Goal: Information Seeking & Learning: Learn about a topic

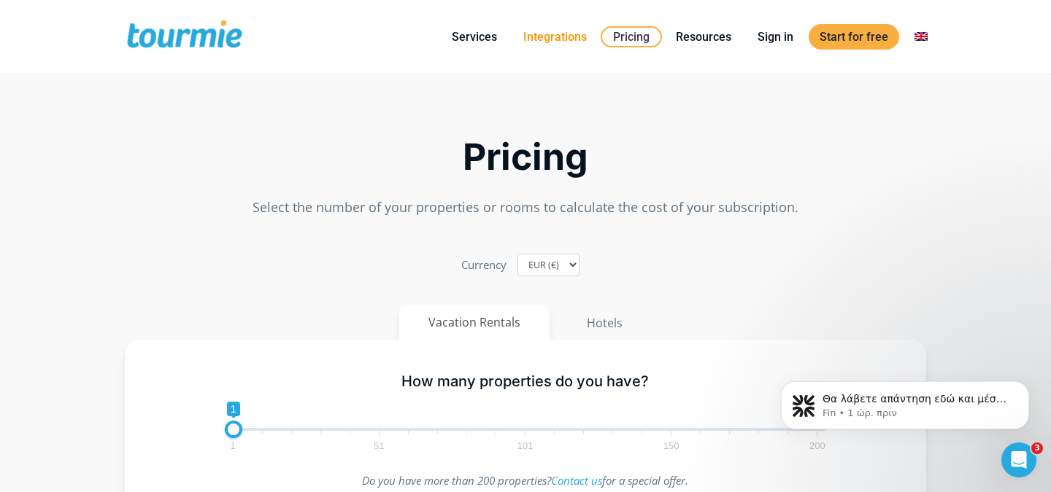
click at [568, 39] on link "Integrations" at bounding box center [554, 37] width 85 height 18
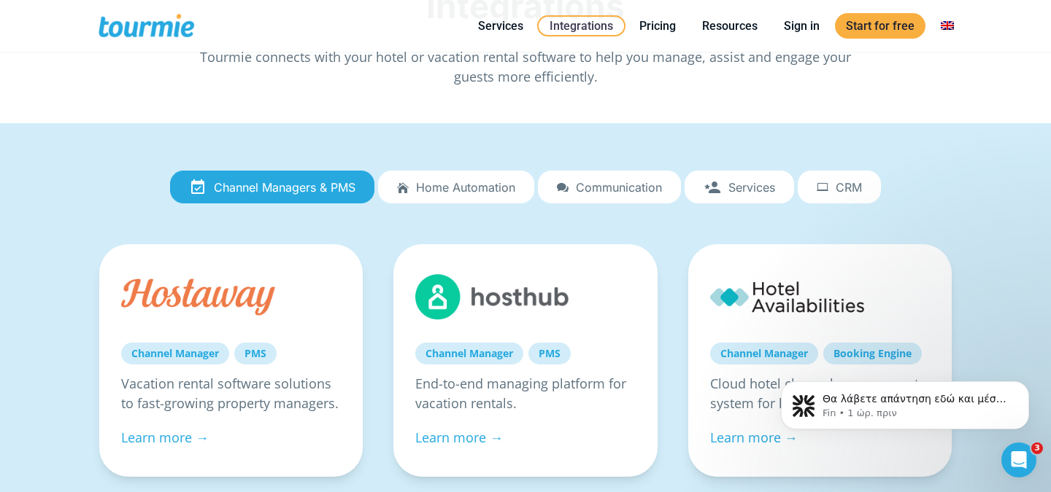
click at [476, 194] on link "Home automation" at bounding box center [456, 188] width 156 height 34
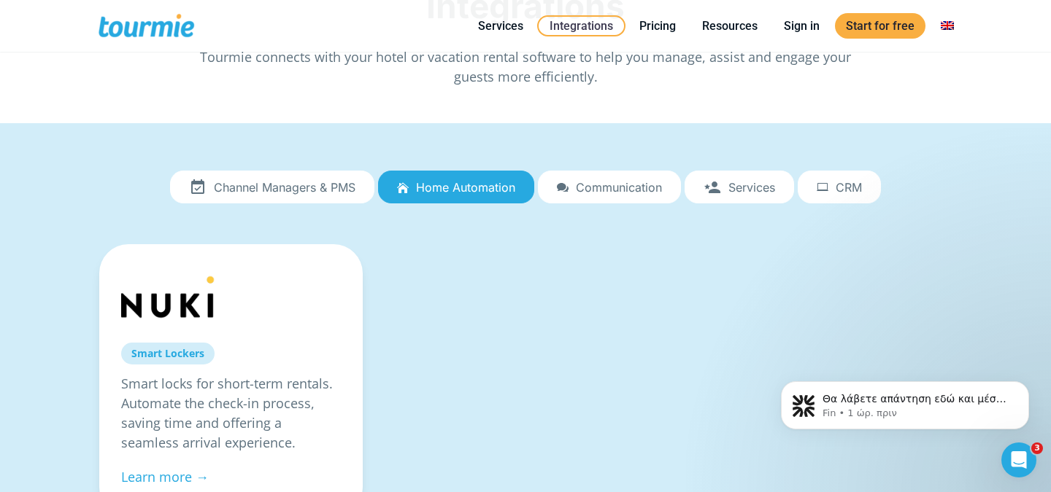
click at [285, 181] on span "Channel Managers & PMS" at bounding box center [285, 187] width 142 height 13
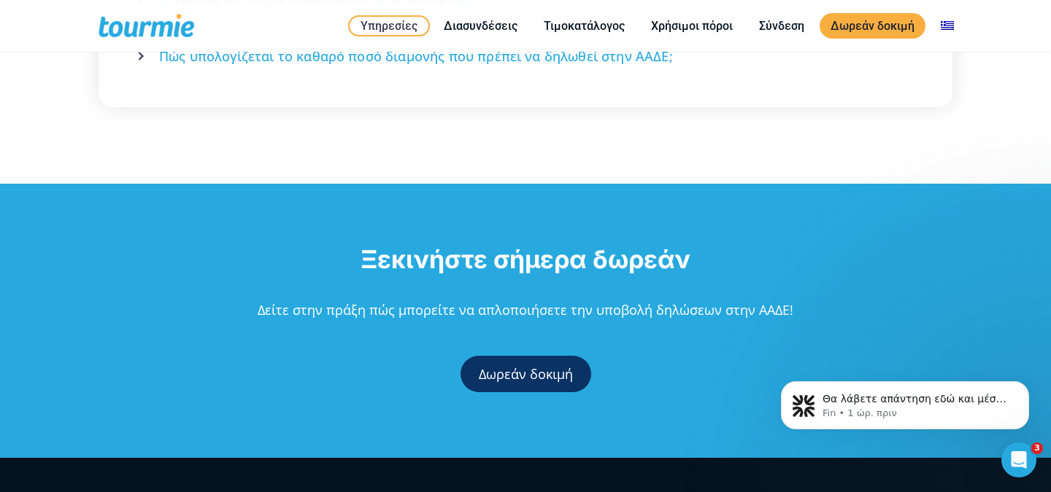
scroll to position [3639, 0]
